Goal: Transaction & Acquisition: Purchase product/service

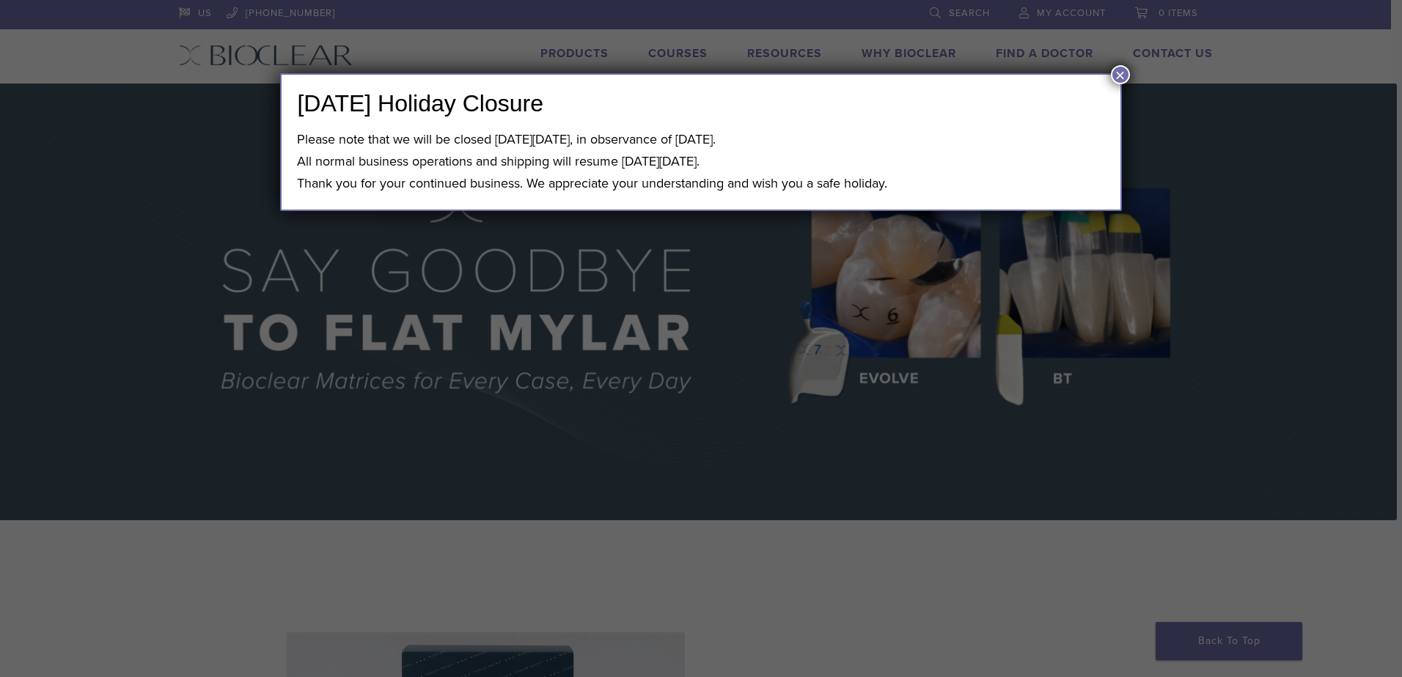
click at [1122, 72] on button "×" at bounding box center [1120, 74] width 19 height 19
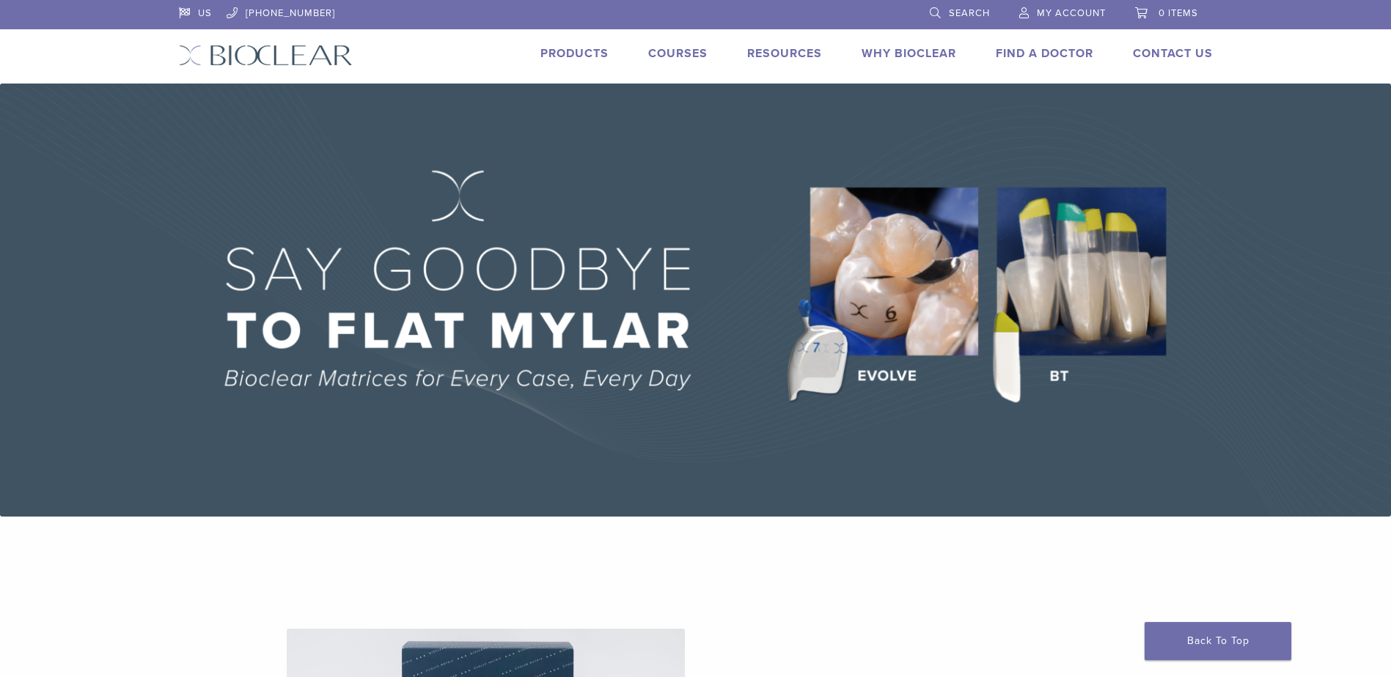
click at [963, 11] on span "Search" at bounding box center [969, 13] width 41 height 12
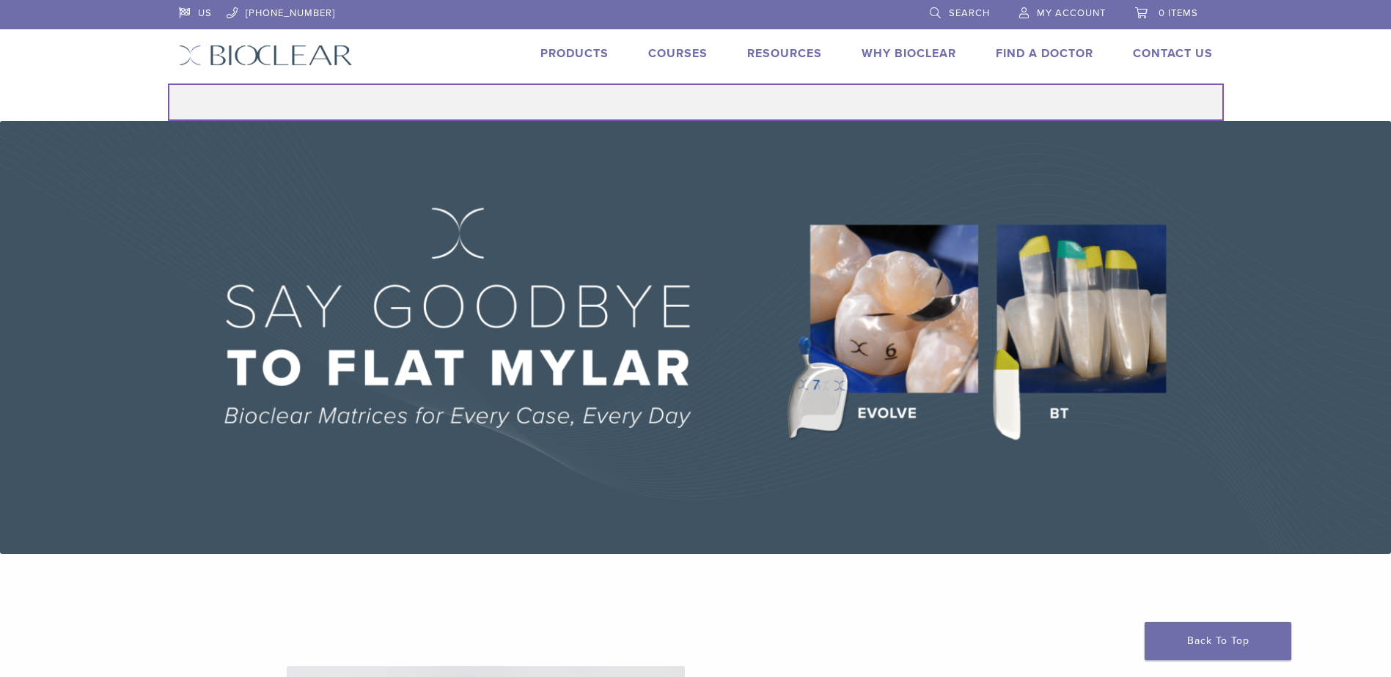
click at [772, 105] on input "Search for:" at bounding box center [696, 102] width 1056 height 37
type input "**********"
click at [167, 83] on button "Search" at bounding box center [167, 83] width 1 height 1
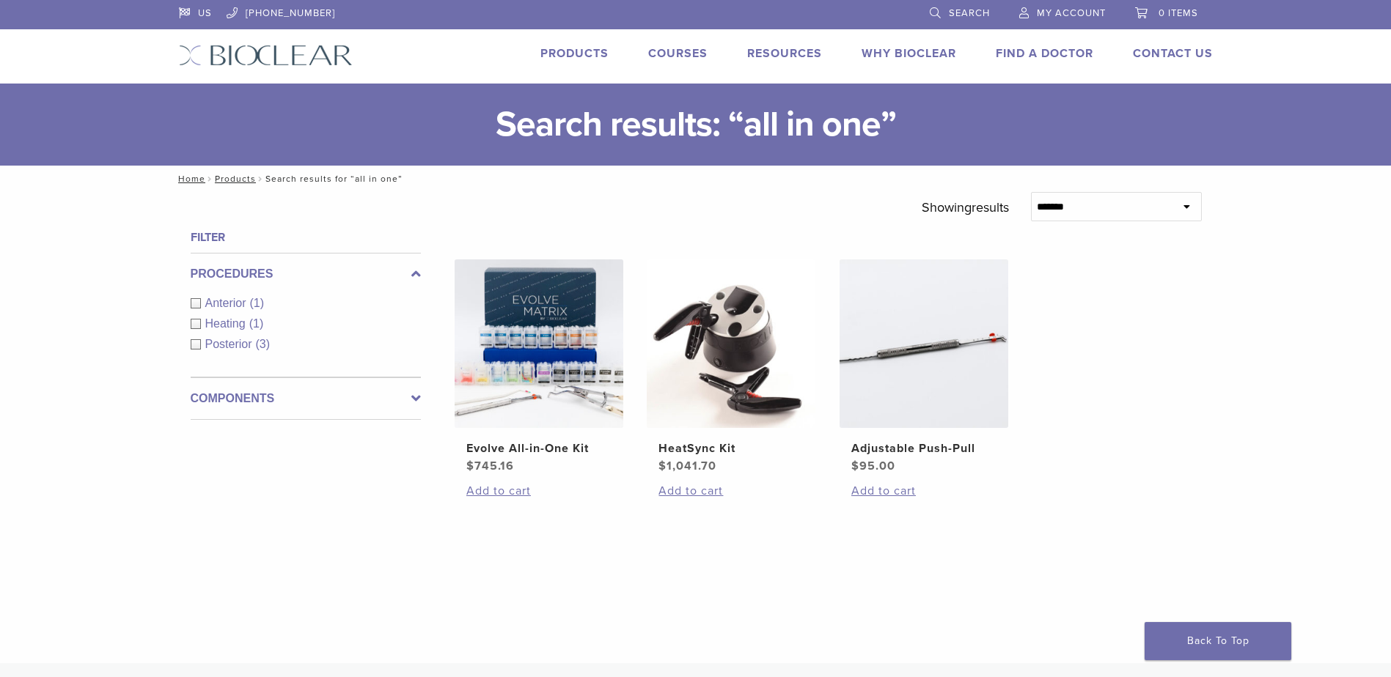
click at [581, 52] on link "Products" at bounding box center [574, 53] width 68 height 15
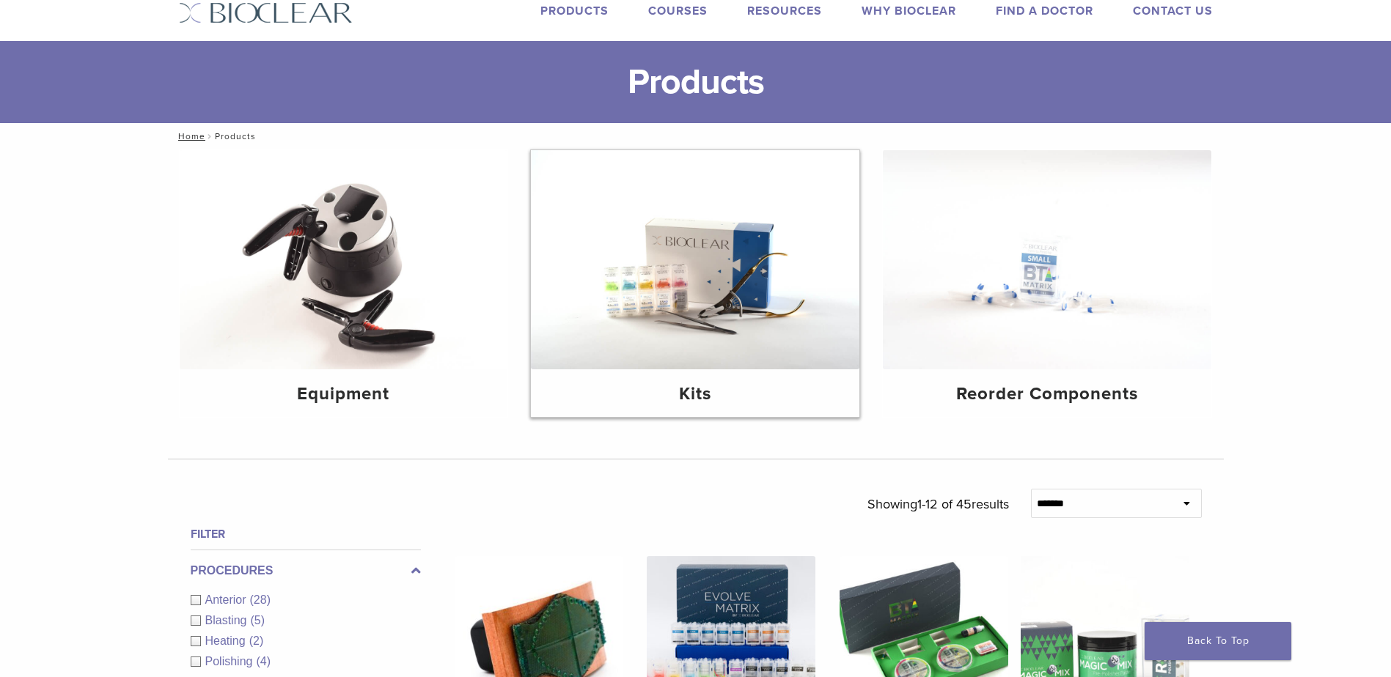
scroll to position [43, 0]
click at [682, 259] on img at bounding box center [695, 259] width 328 height 219
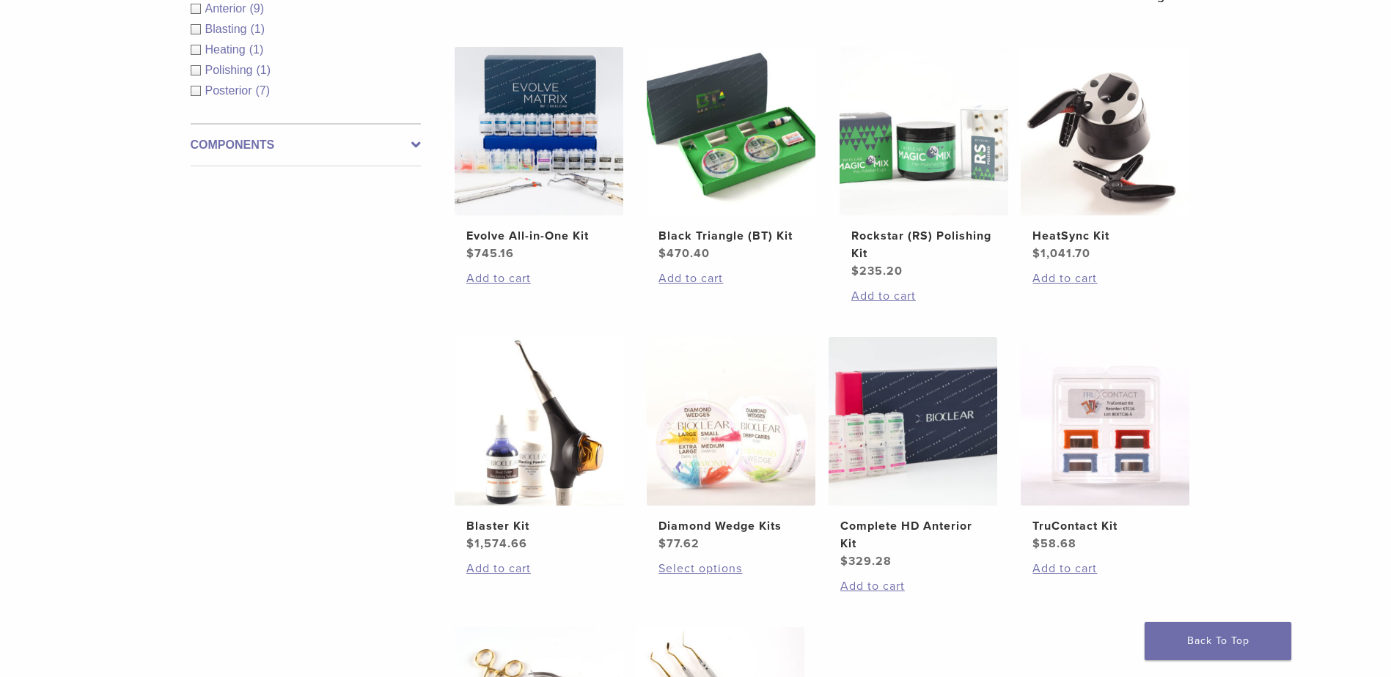
scroll to position [295, 0]
